Goal: Communication & Community: Answer question/provide support

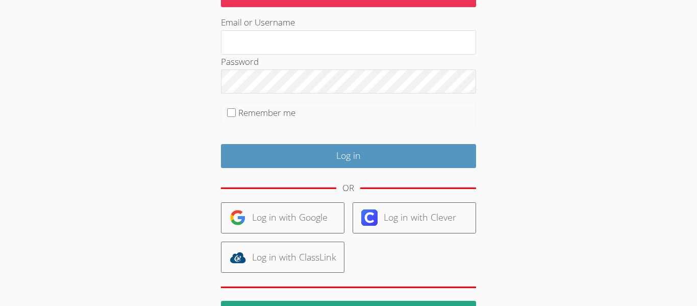
scroll to position [96, 0]
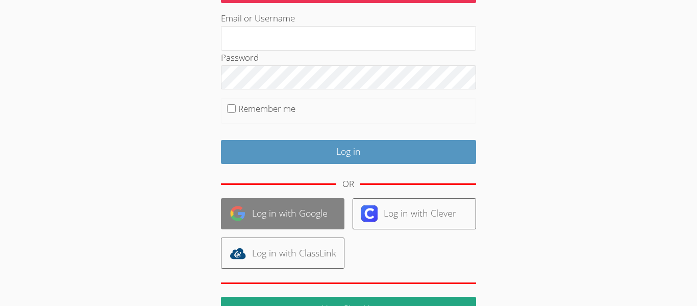
click at [299, 205] on link "Log in with Google" at bounding box center [282, 213] width 123 height 31
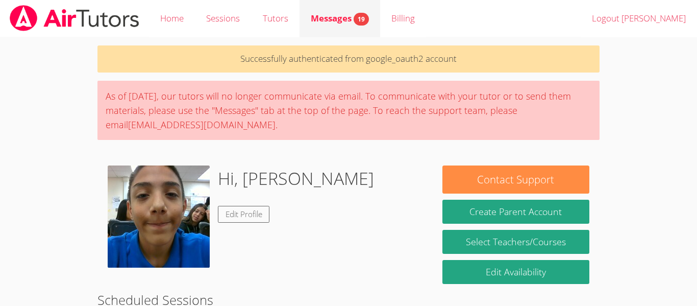
click at [355, 27] on link "Messages 19" at bounding box center [339, 18] width 81 height 37
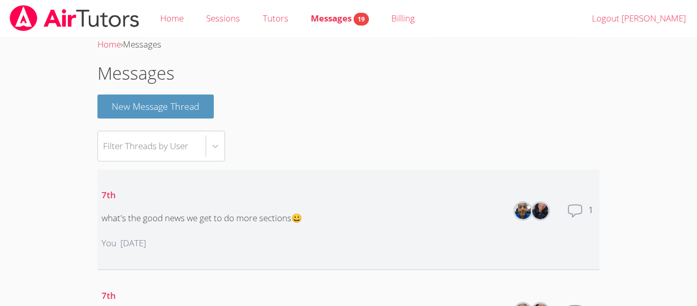
click at [568, 205] on icon at bounding box center [574, 211] width 13 height 12
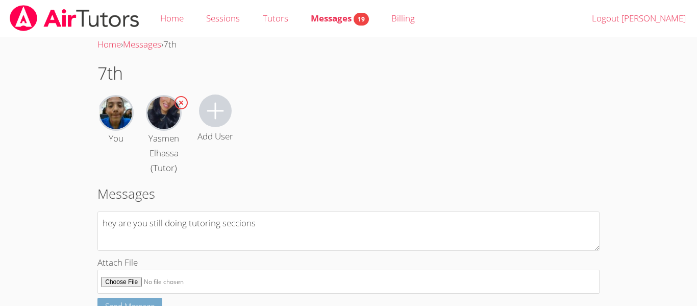
type textarea "hey are you still doing tutoring seccions"
click at [114, 304] on span "Send Message" at bounding box center [129, 305] width 49 height 10
